Goal: Task Accomplishment & Management: Use online tool/utility

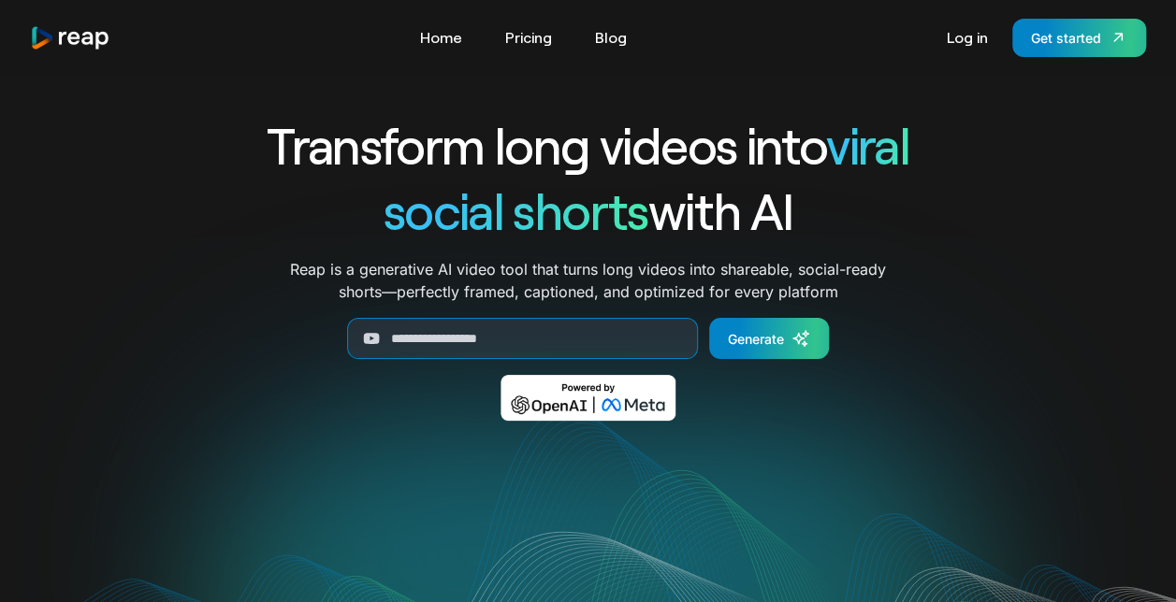
click at [1091, 57] on div "Tools Link Five Link Six Link Seven Business Link Five Link Six Link Seven Home…" at bounding box center [588, 37] width 1176 height 75
click at [1094, 51] on link "Get started" at bounding box center [1079, 38] width 134 height 38
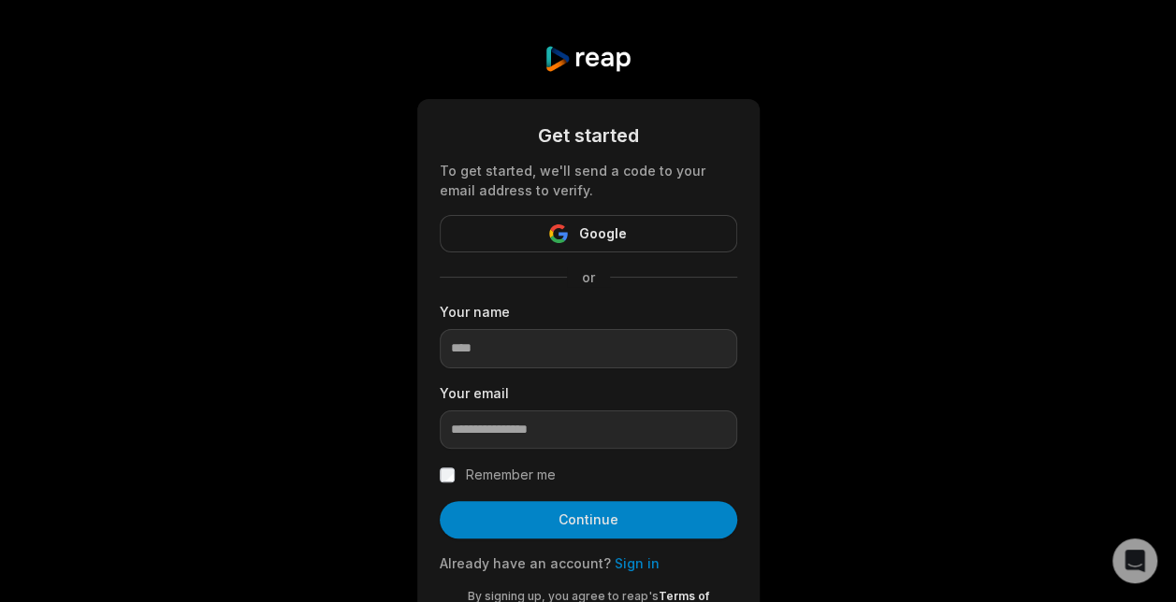
click at [600, 236] on span "Google" at bounding box center [603, 234] width 48 height 22
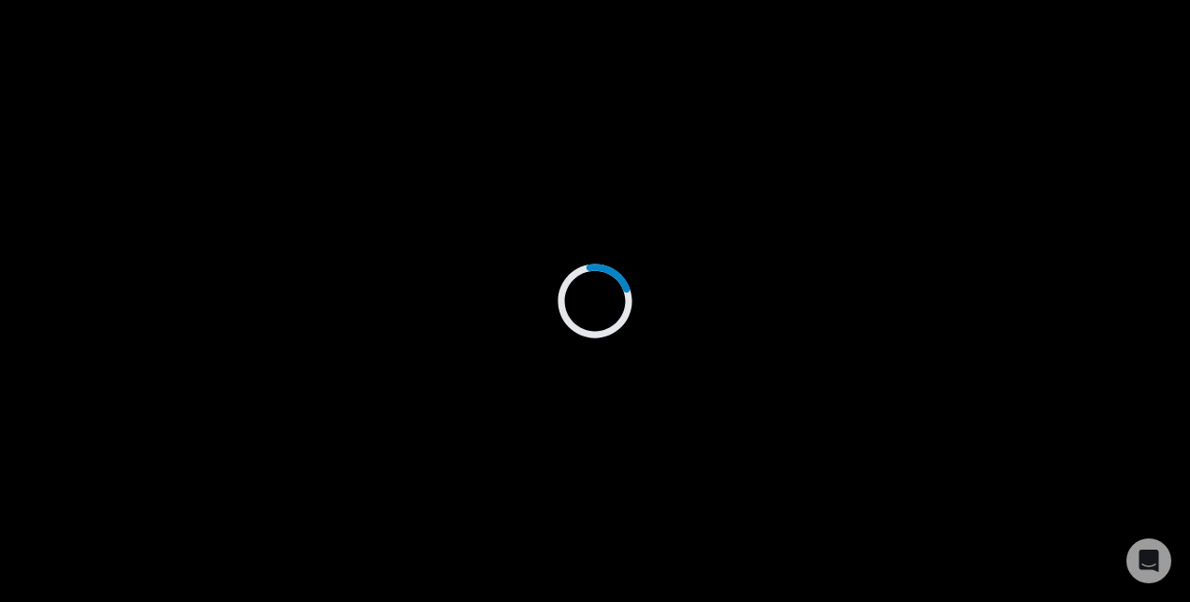
click at [923, 210] on div at bounding box center [595, 301] width 1190 height 602
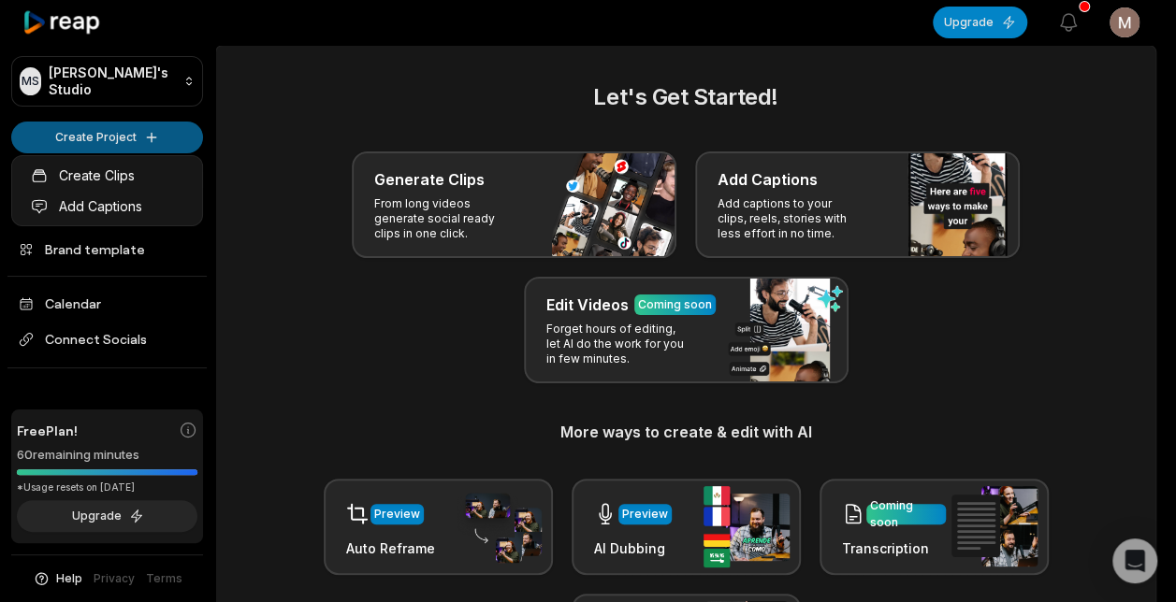
click at [121, 140] on html "MS Maud's Studio Create Project Home Projects Brand template Calendar Connect S…" at bounding box center [588, 301] width 1176 height 602
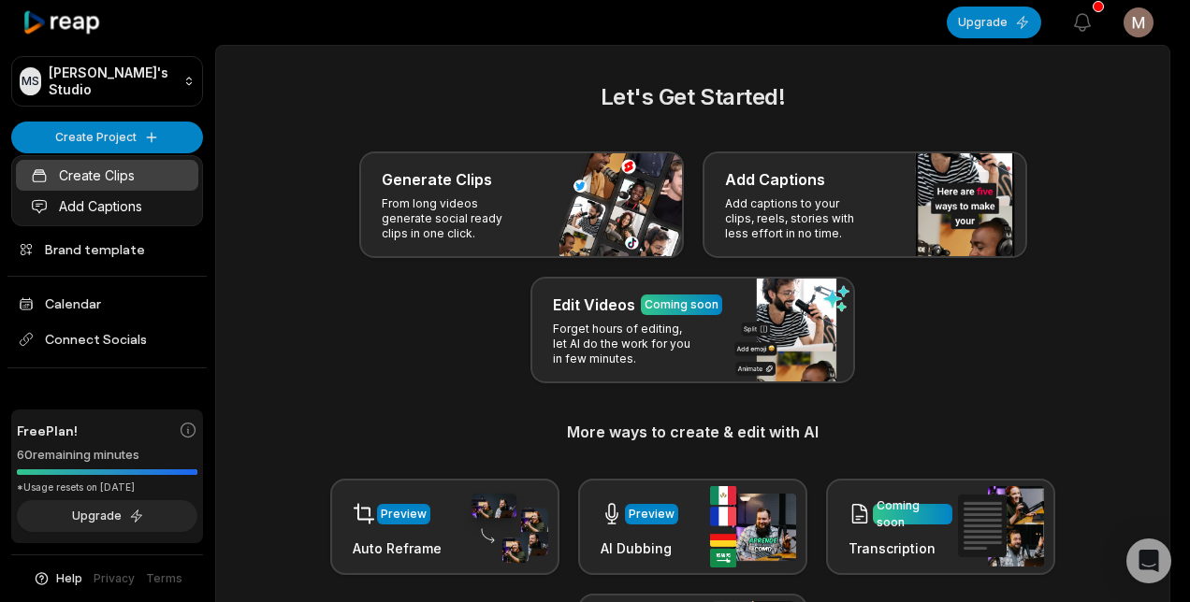
click at [126, 176] on link "Create Clips" at bounding box center [107, 175] width 182 height 31
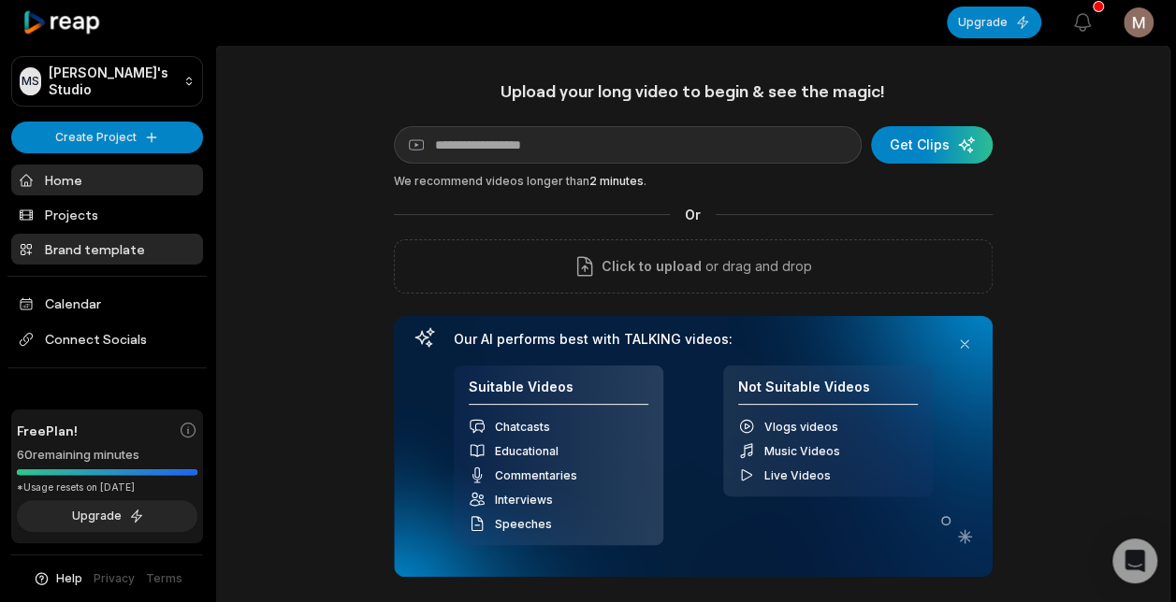
click at [88, 239] on link "Brand template" at bounding box center [107, 249] width 192 height 31
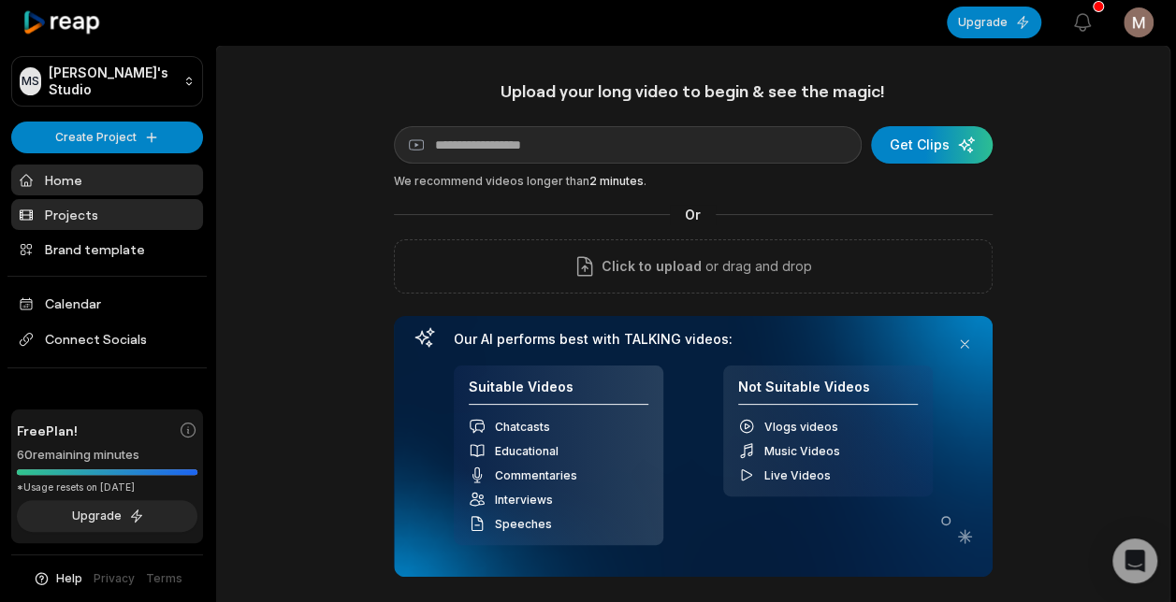
click at [110, 206] on link "Projects" at bounding box center [107, 214] width 192 height 31
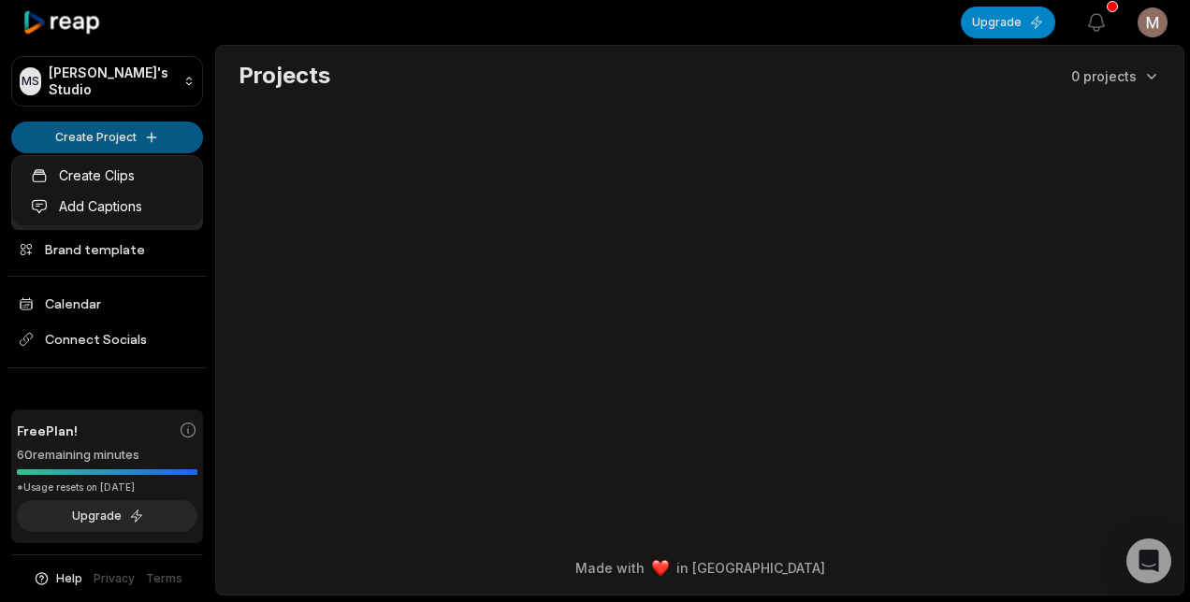
click at [97, 138] on html "MS Maud's Studio Create Project Home Projects Brand template Calendar Connect S…" at bounding box center [595, 301] width 1190 height 602
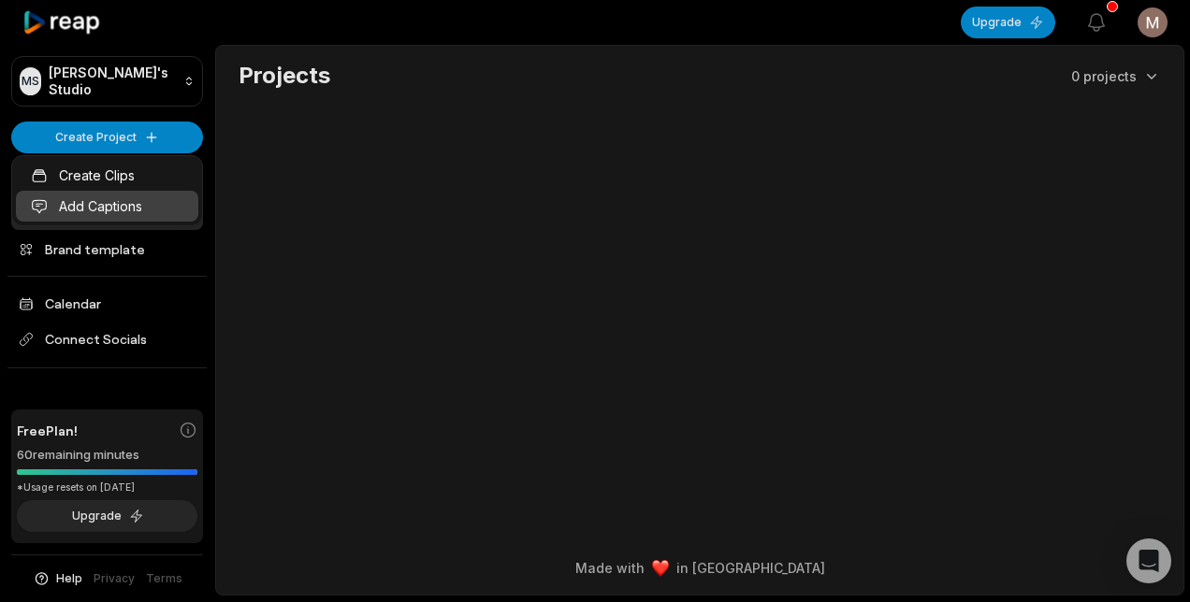
click at [113, 206] on link "Add Captions" at bounding box center [107, 206] width 182 height 31
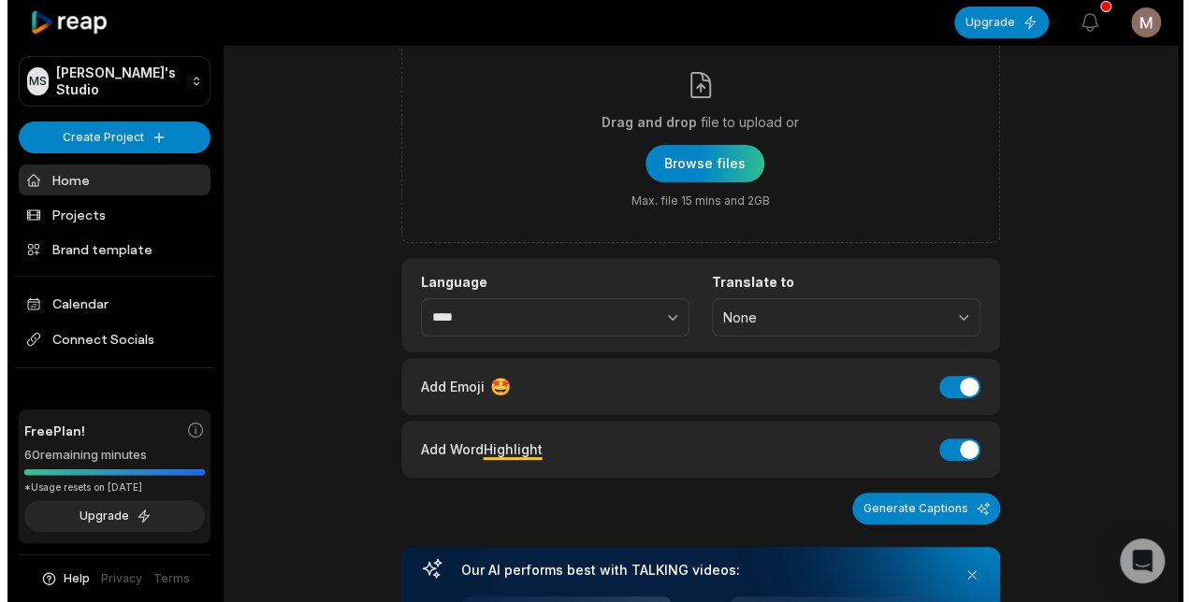
scroll to position [101, 0]
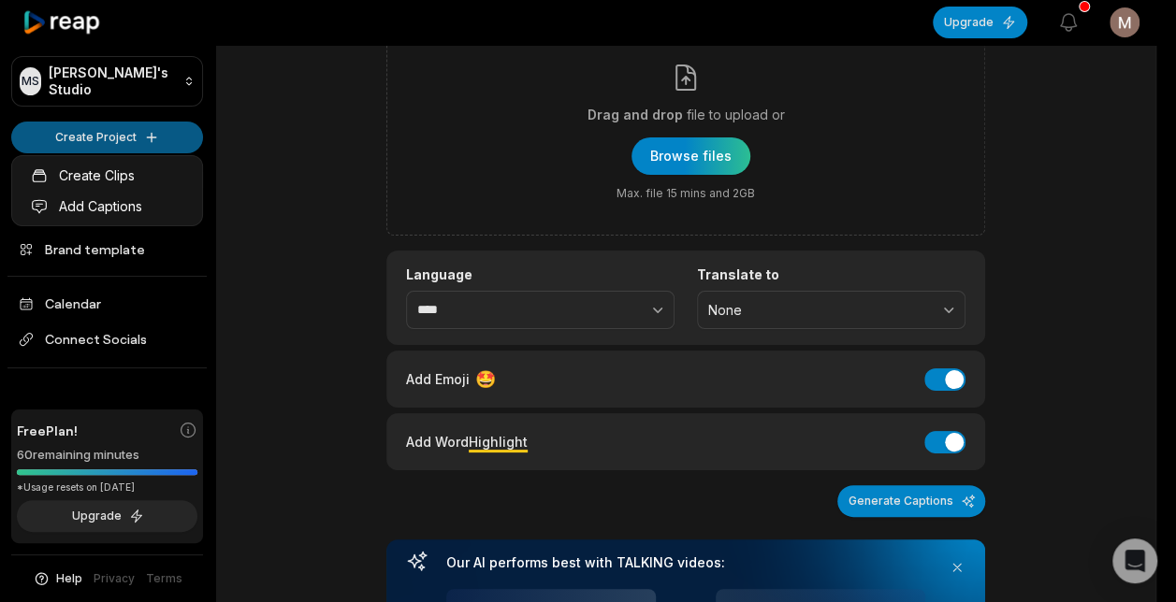
click at [102, 133] on html "MS [PERSON_NAME]'s Studio Create Project Home Projects Brand template Calendar …" at bounding box center [588, 200] width 1176 height 602
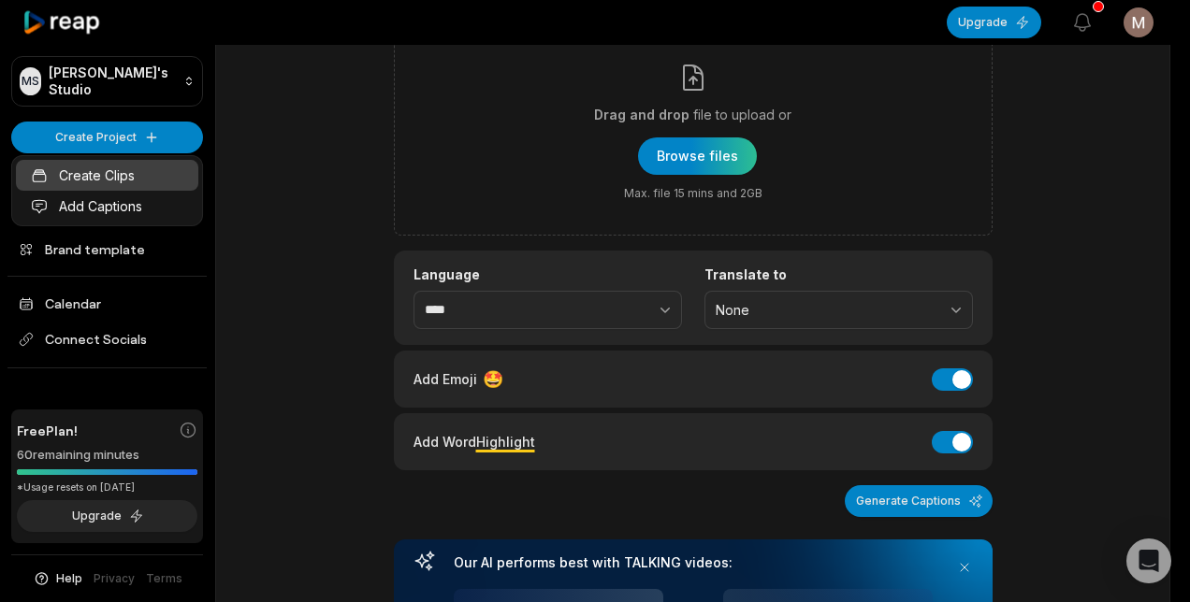
click at [112, 179] on link "Create Clips" at bounding box center [107, 175] width 182 height 31
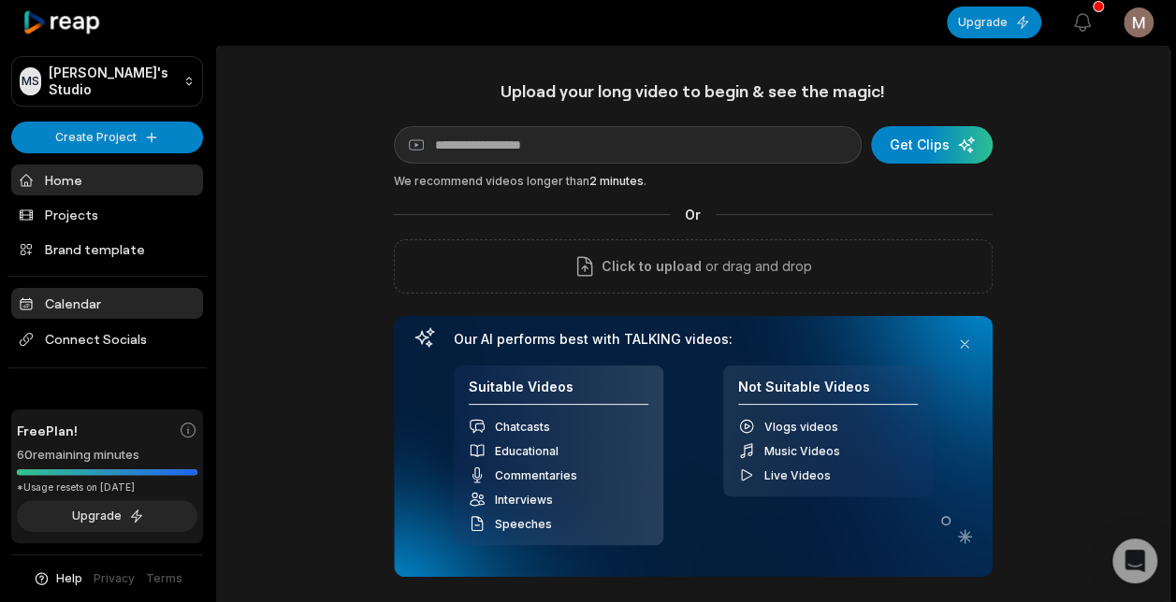
click at [116, 312] on link "Calendar" at bounding box center [107, 303] width 192 height 31
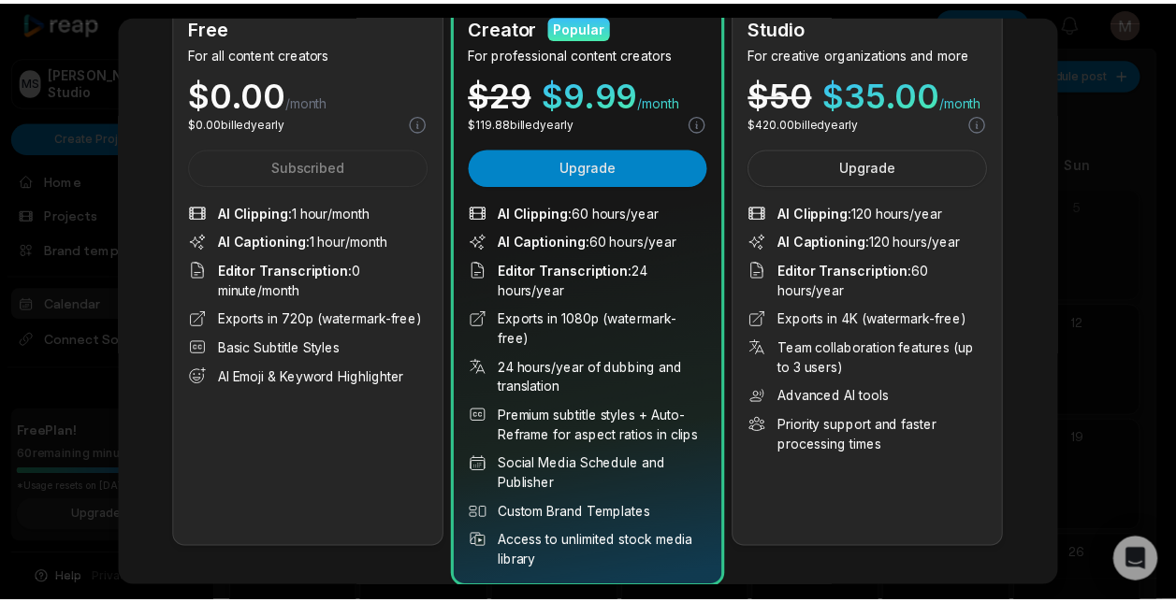
scroll to position [145, 0]
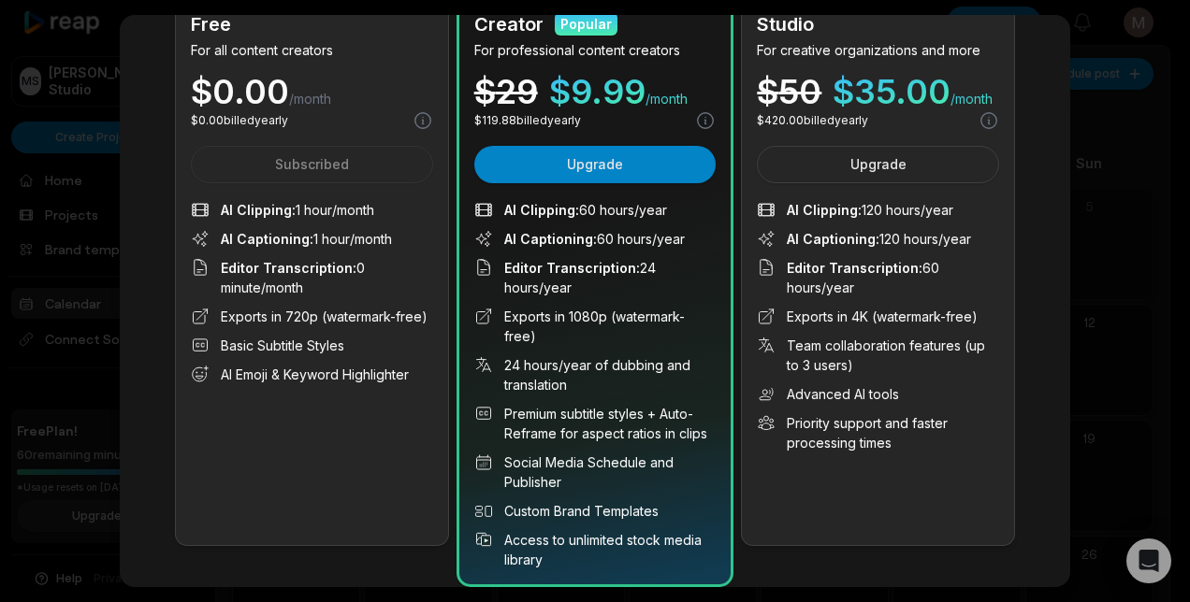
click at [1113, 349] on div at bounding box center [595, 301] width 1190 height 602
